Goal: Communication & Community: Answer question/provide support

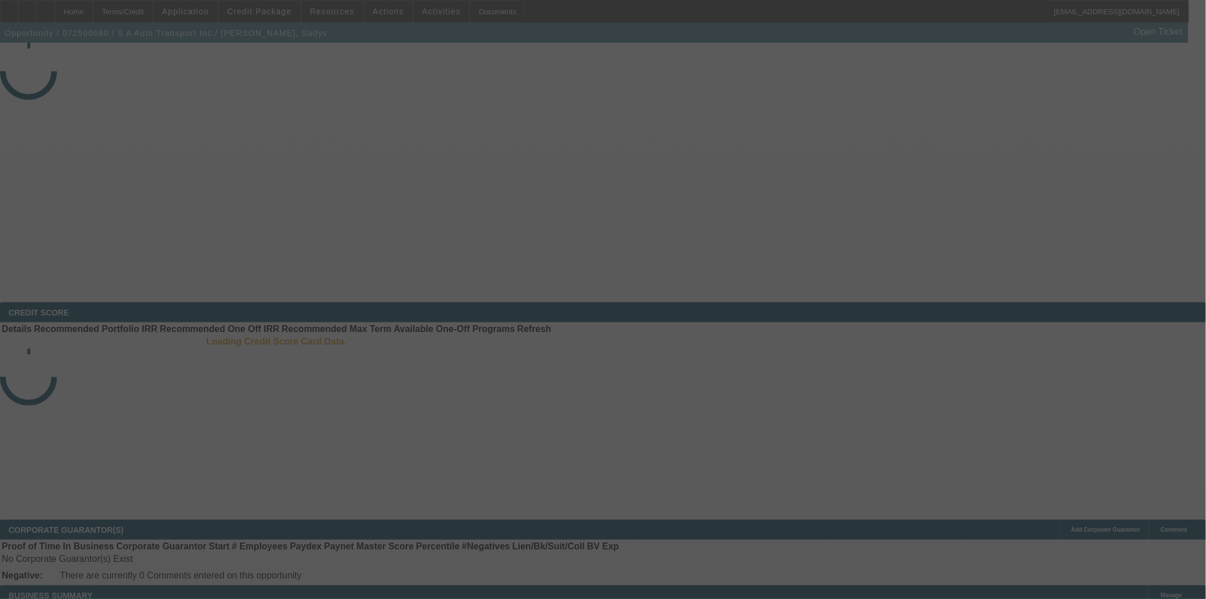
select select "4"
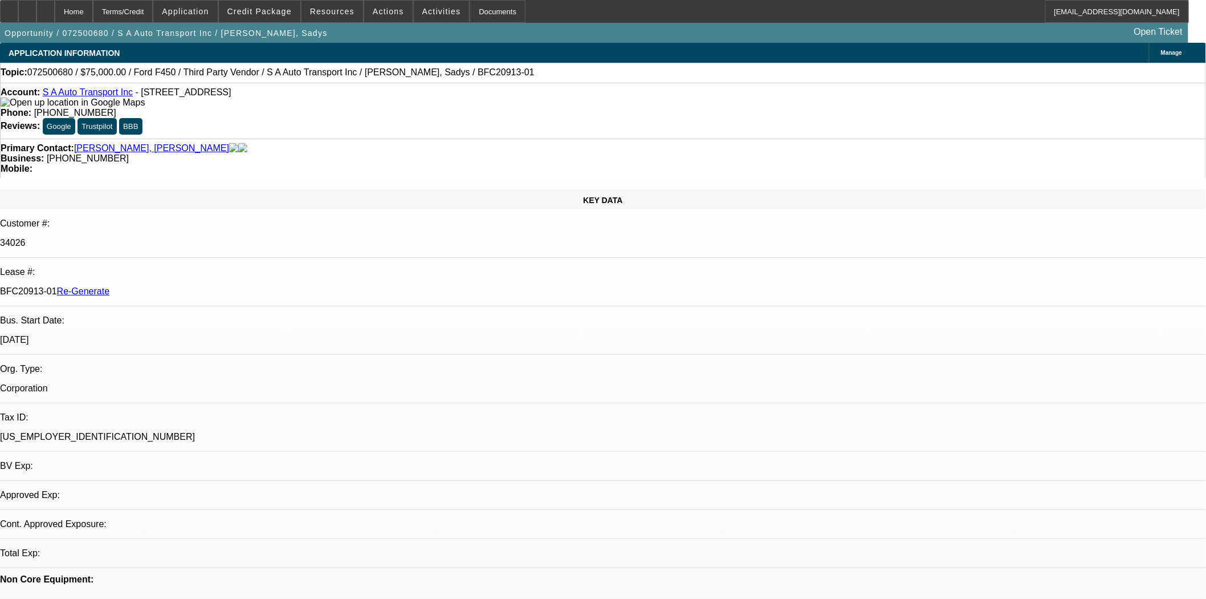
select select "0"
select select "0.1"
select select "4"
select select "1"
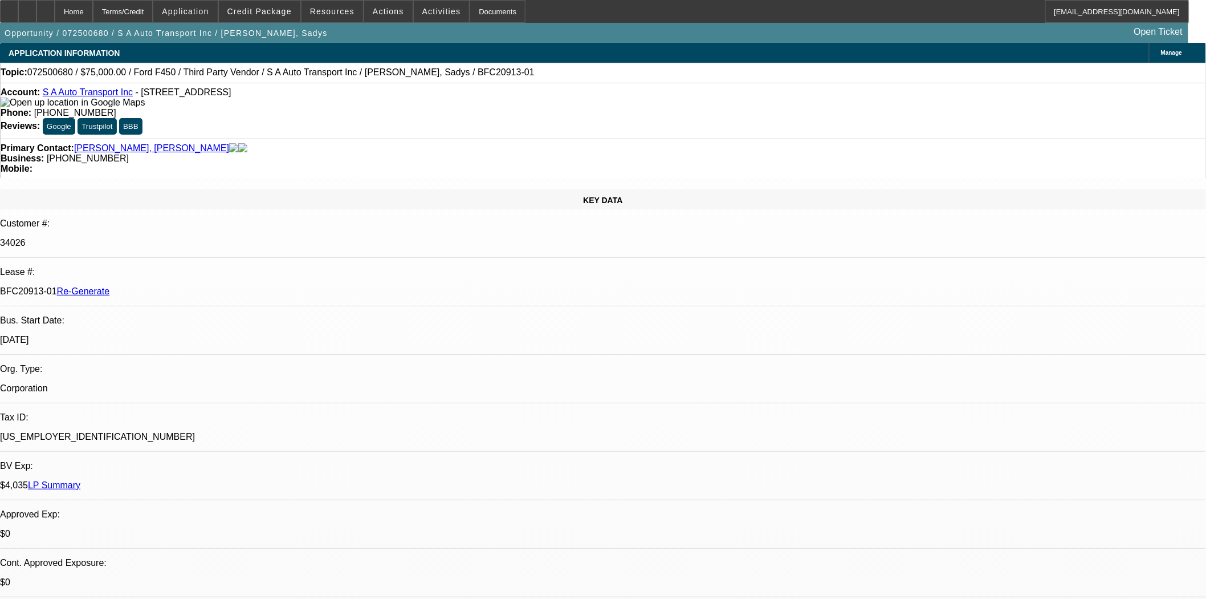
select select "2"
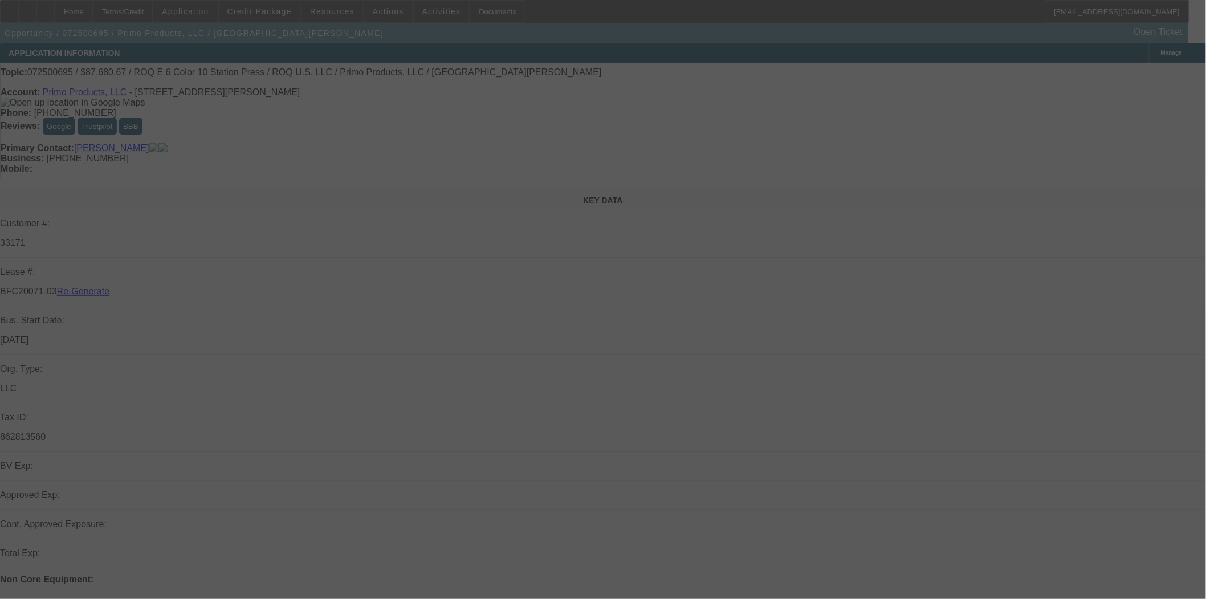
select select "3"
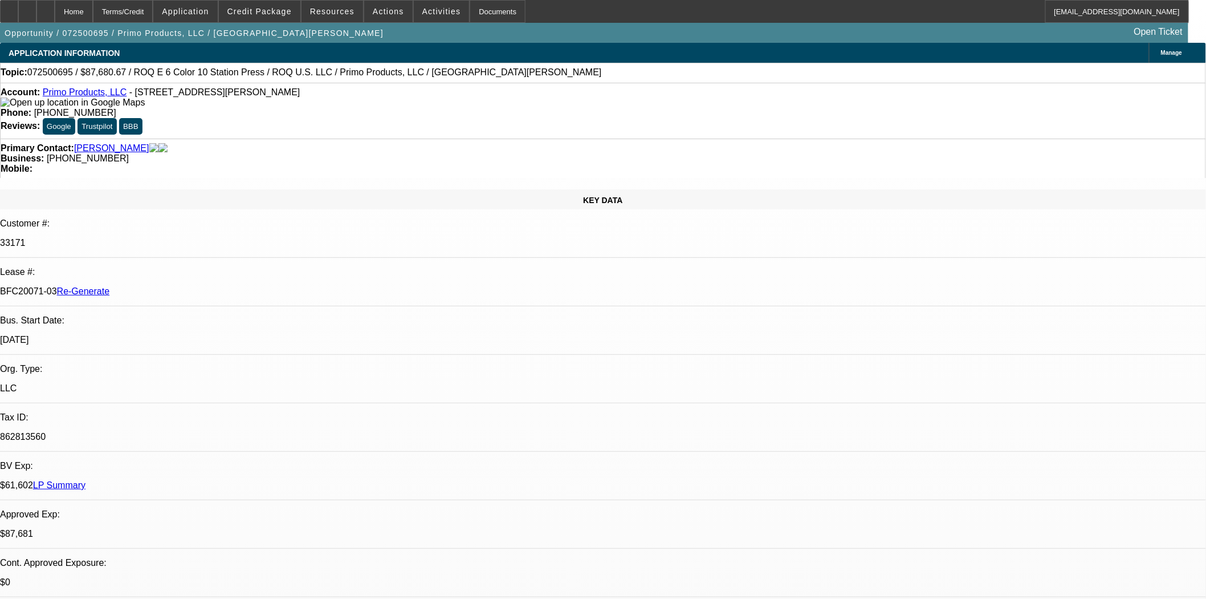
select select "0"
select select "2"
select select "0.1"
select select "4"
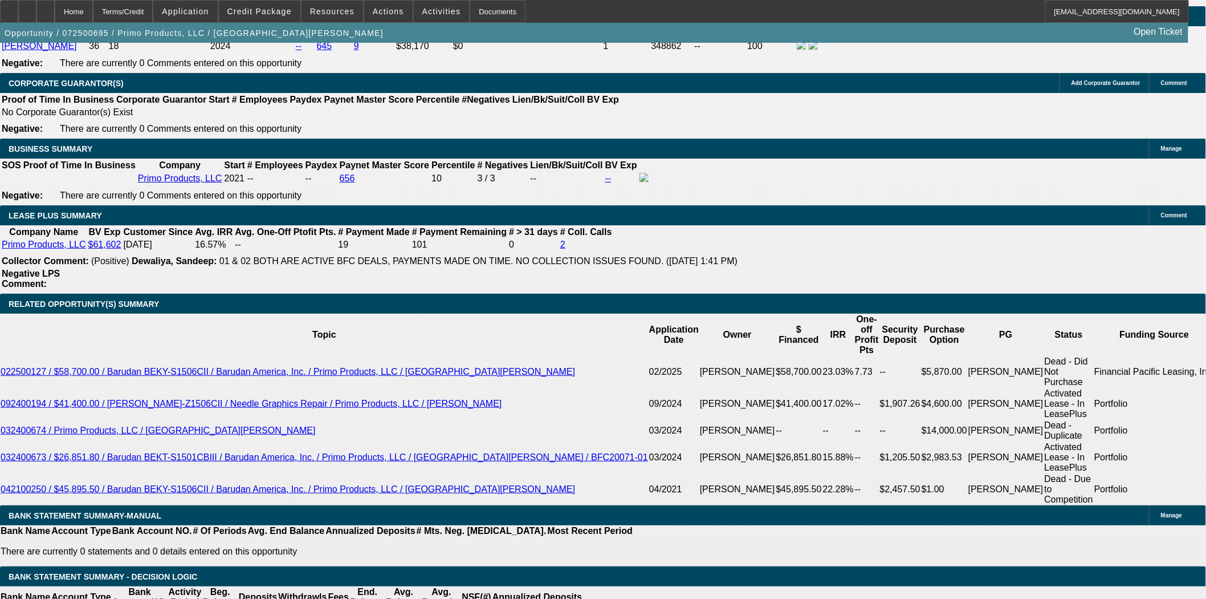
scroll to position [1900, 0]
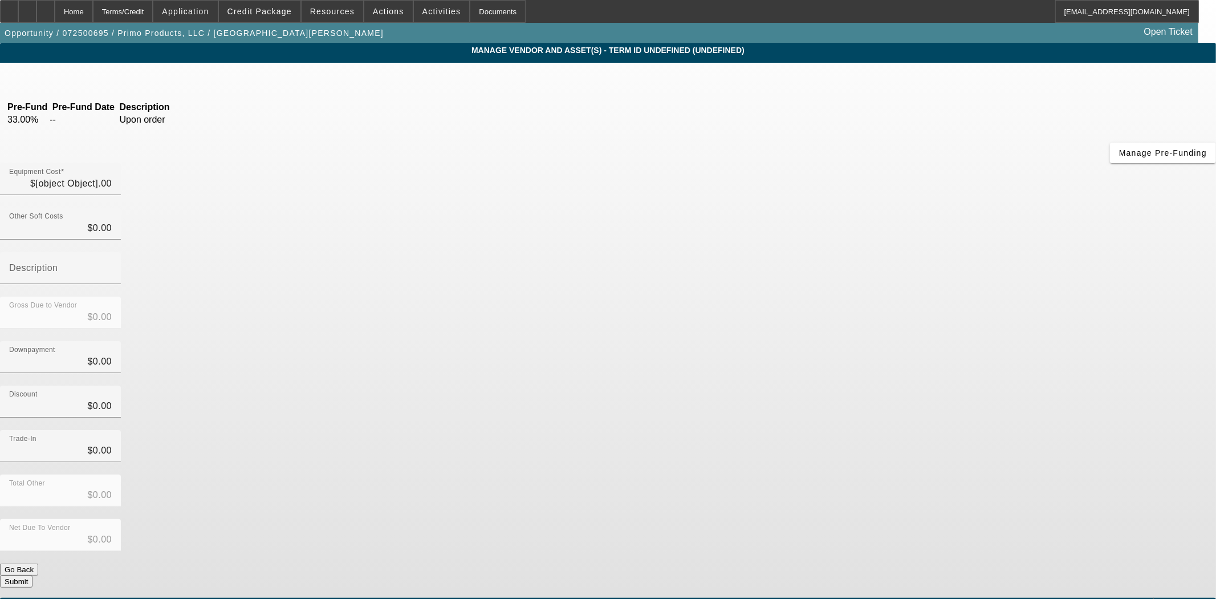
type input "$94,022.71"
click at [93, 14] on div "Home" at bounding box center [74, 11] width 38 height 23
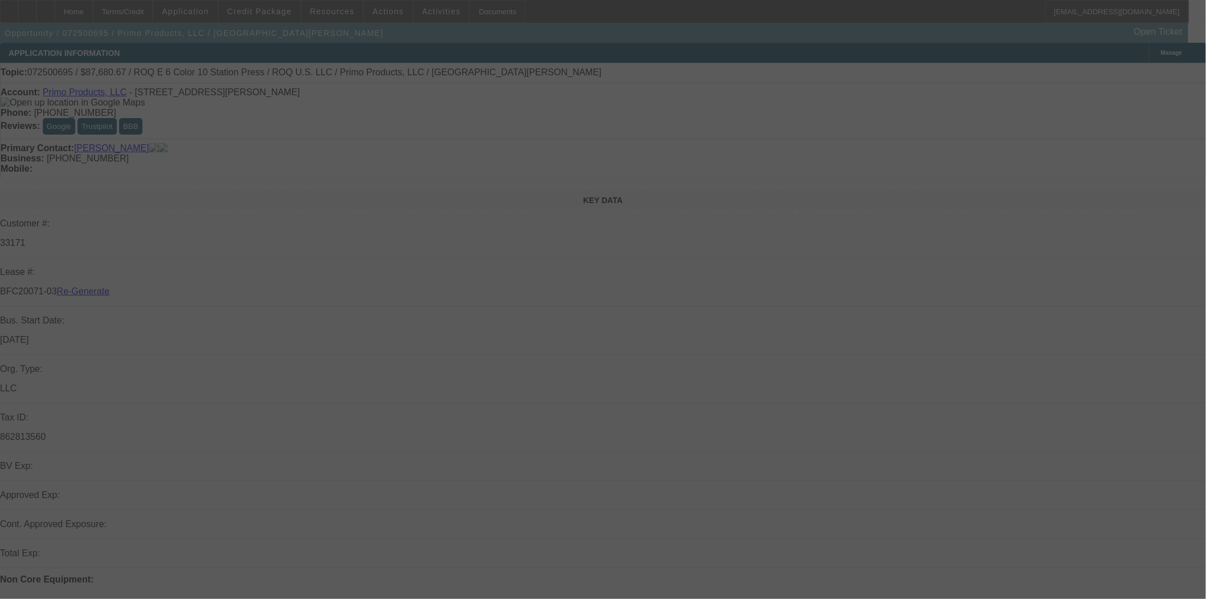
select select "3"
select select "0"
select select "2"
select select "0.1"
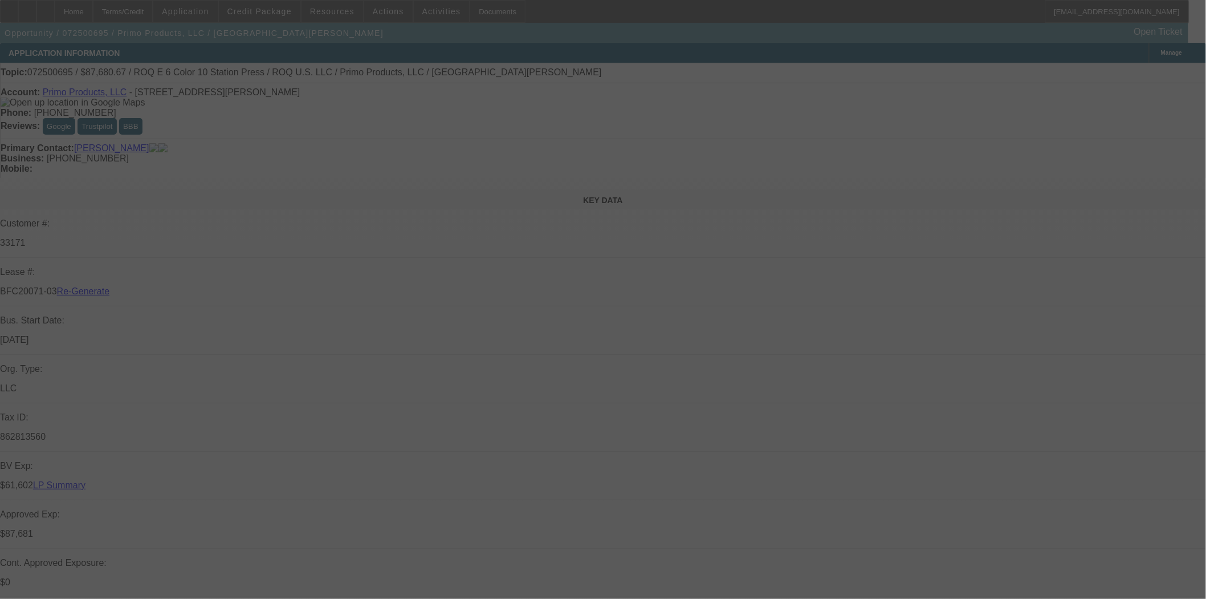
select select "4"
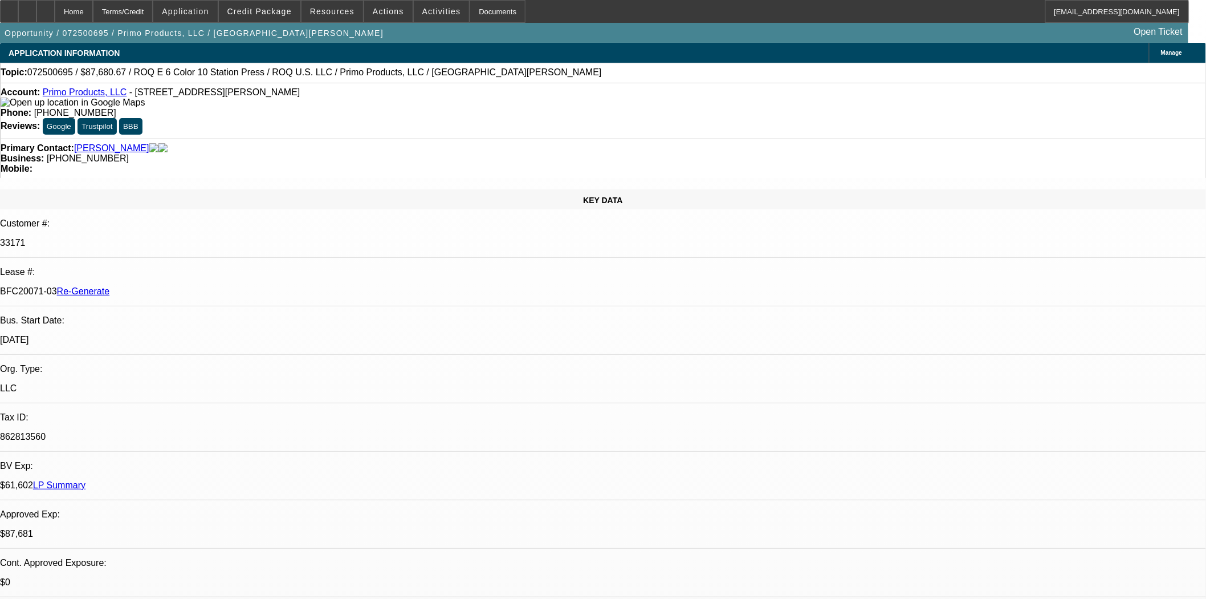
scroll to position [316, 0]
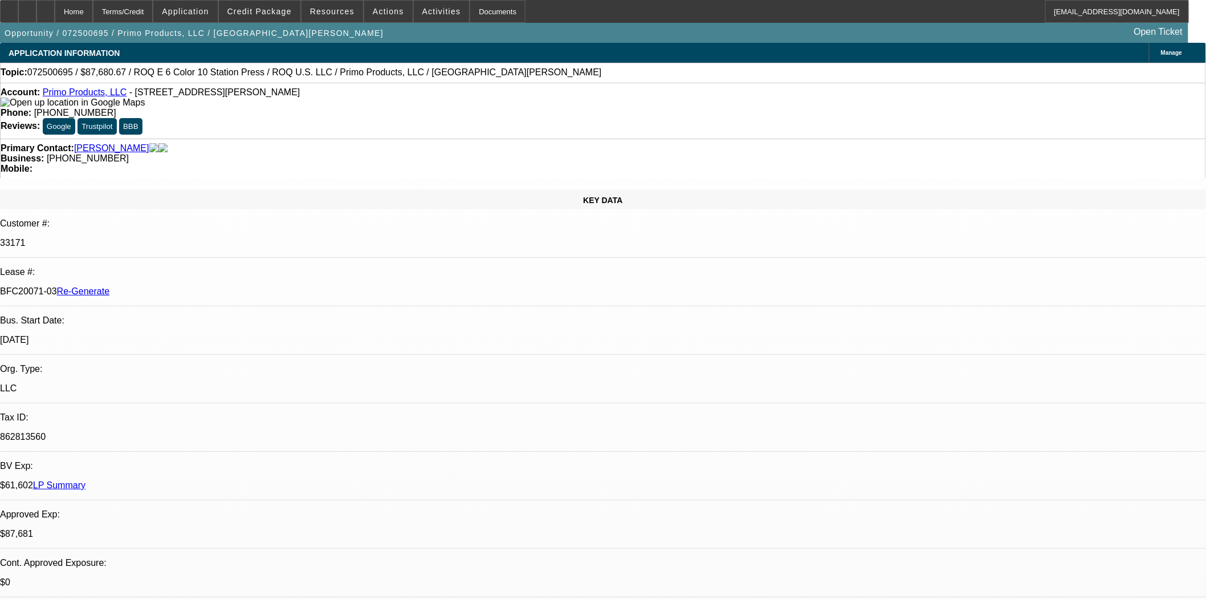
scroll to position [127, 0]
click at [292, 14] on span "Credit Package" at bounding box center [259, 11] width 64 height 9
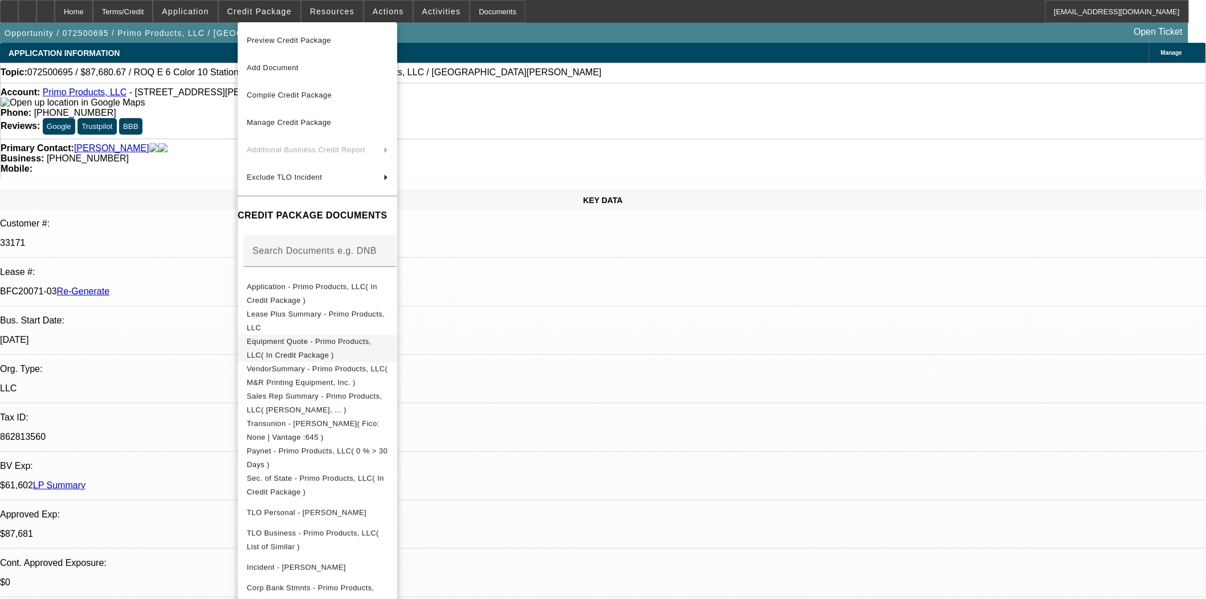
click at [305, 348] on span "Equipment Quote - Primo Products, LLC( In Credit Package )" at bounding box center [317, 347] width 141 height 27
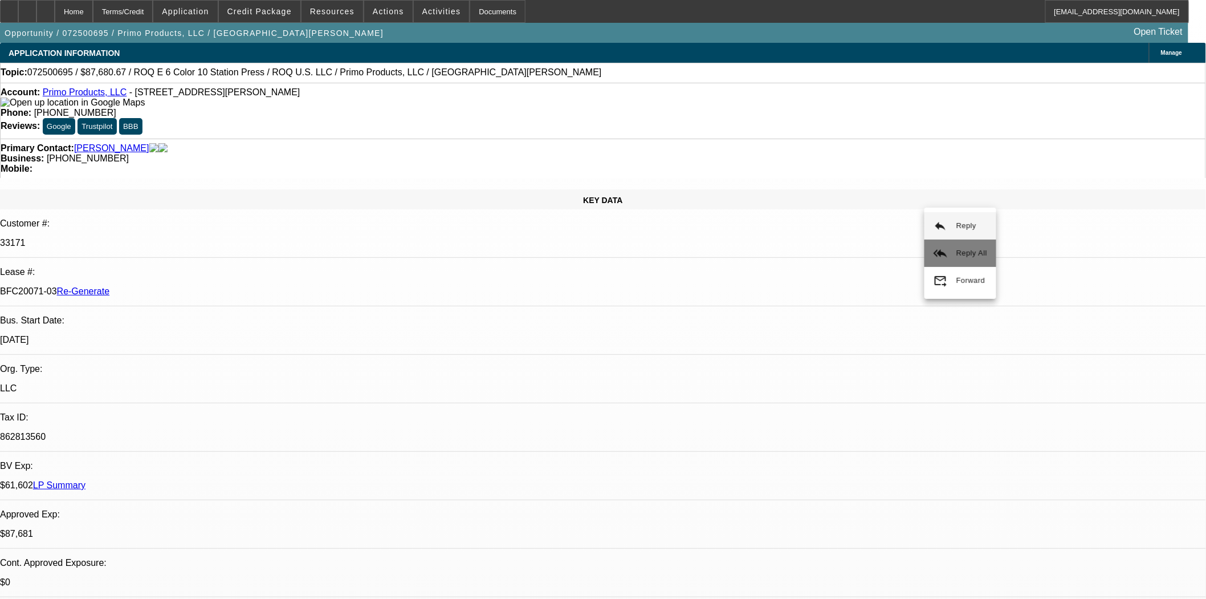
click at [959, 255] on span "Reply All" at bounding box center [972, 253] width 31 height 9
